Goal: Complete application form: Complete application form

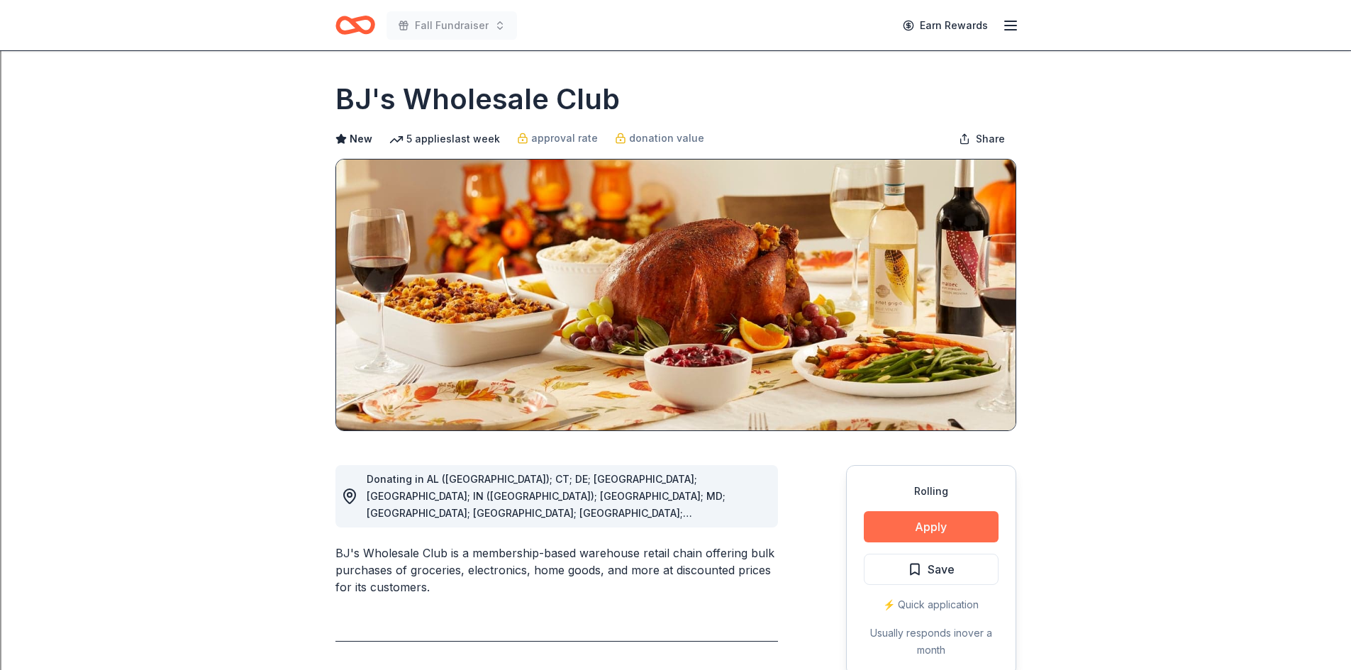
click at [932, 523] on button "Apply" at bounding box center [931, 526] width 135 height 31
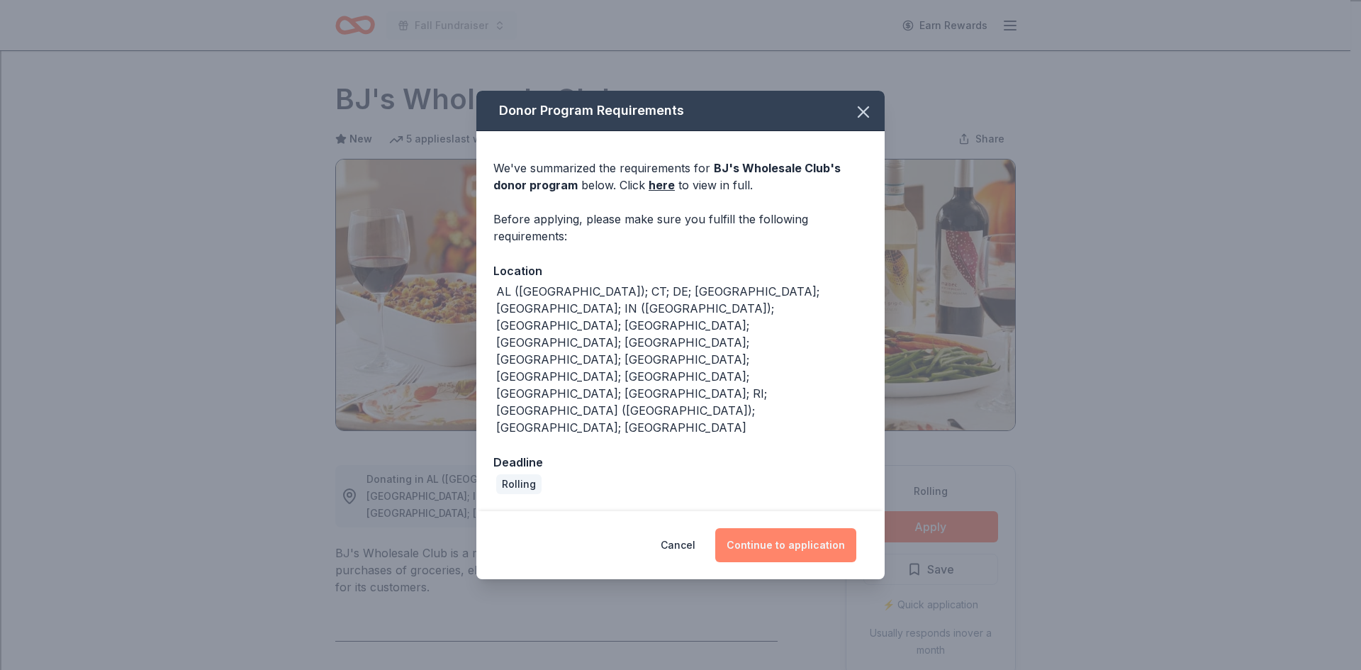
click at [813, 528] on button "Continue to application" at bounding box center [785, 545] width 141 height 34
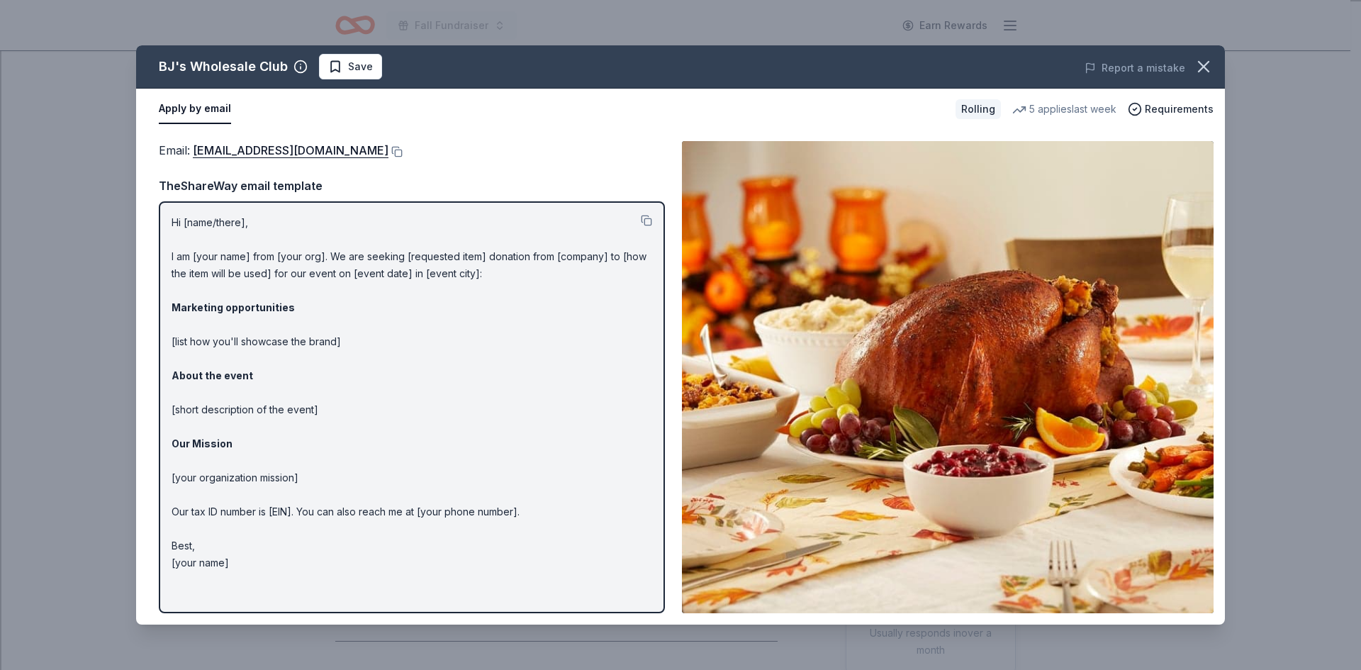
click at [173, 223] on p "Hi [name/there], I am [your name] from [your org]. We are seeking [requested it…" at bounding box center [412, 392] width 481 height 357
drag, startPoint x: 173, startPoint y: 223, endPoint x: 282, endPoint y: 364, distance: 178.4
click at [282, 364] on p "Hi [name/there], I am [your name] from [your org]. We are seeking [requested it…" at bounding box center [412, 392] width 481 height 357
click at [174, 220] on p "Hi [name/there], I am [your name] from [your org]. We are seeking [requested it…" at bounding box center [412, 392] width 481 height 357
click at [650, 222] on button at bounding box center [646, 220] width 11 height 11
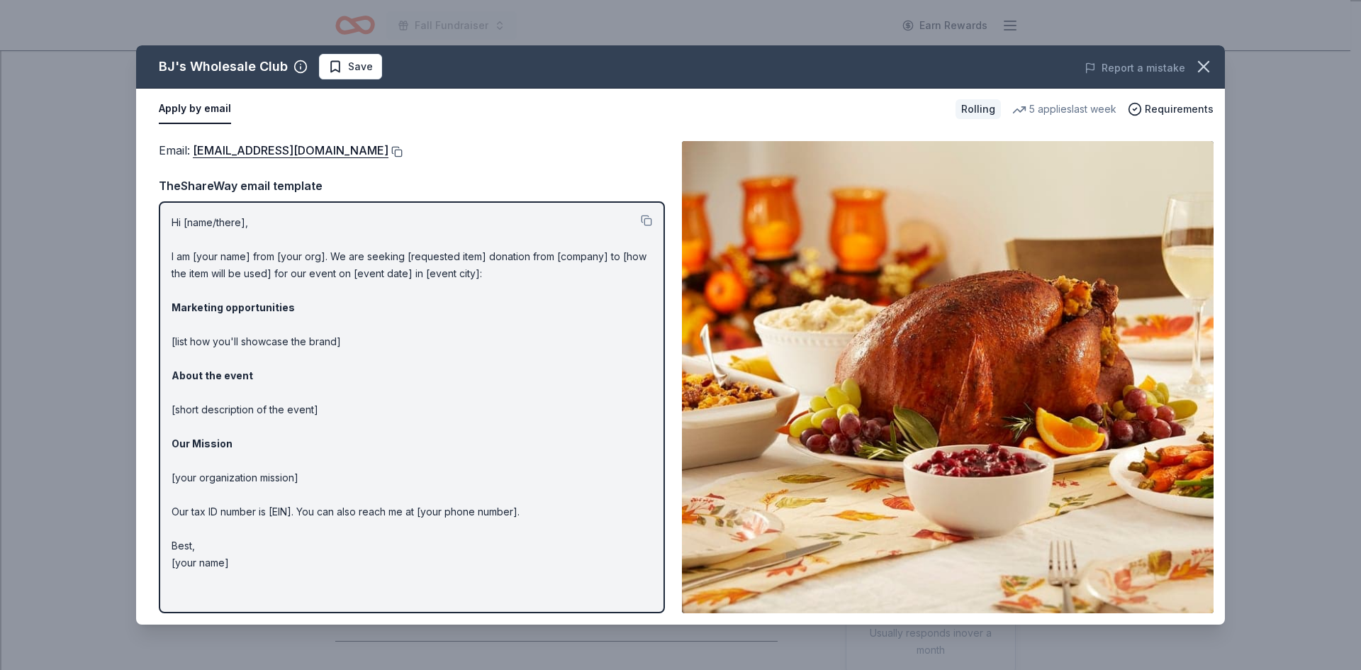
click at [389, 153] on button at bounding box center [396, 151] width 14 height 11
